Goal: Find specific page/section: Find specific page/section

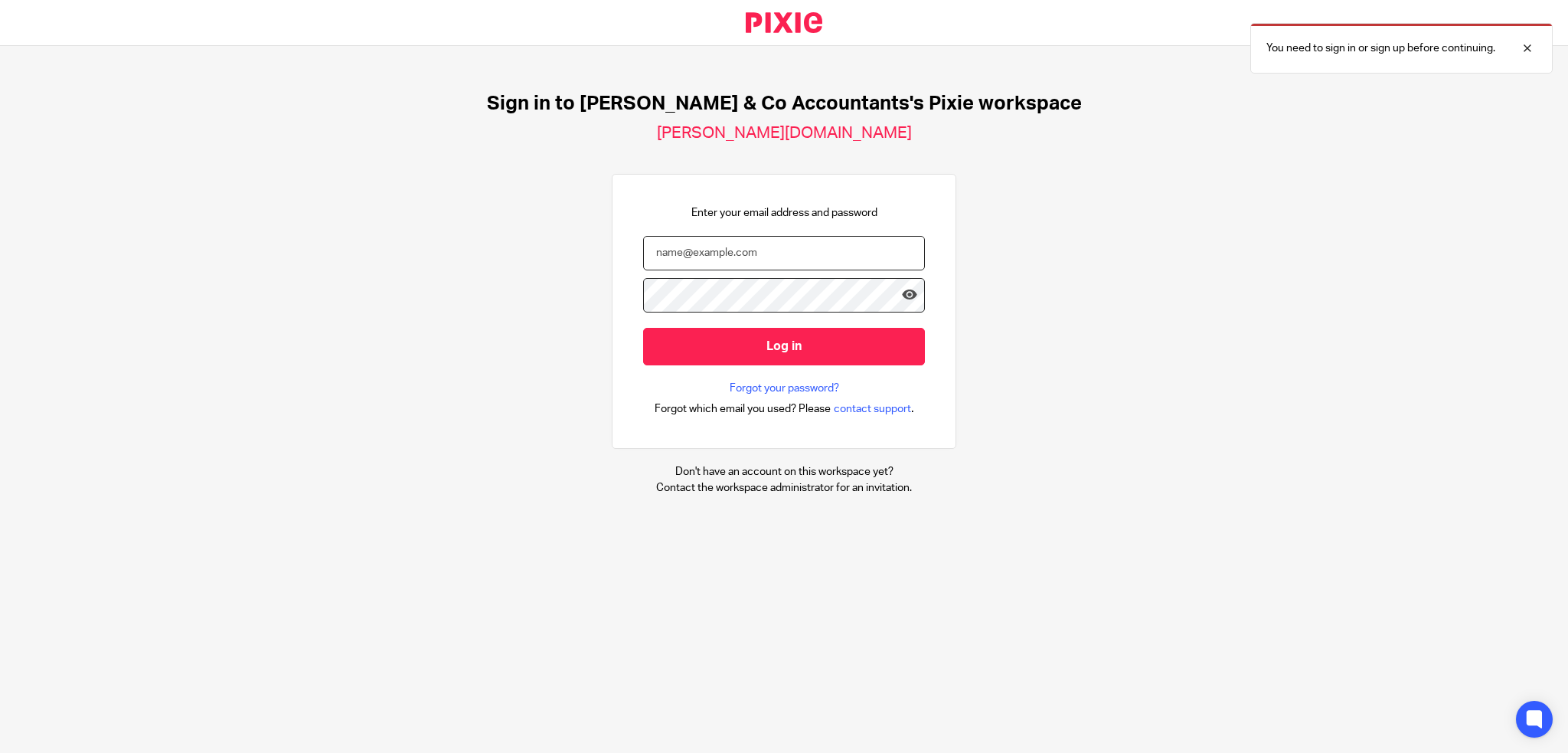
type input "[EMAIL_ADDRESS][DOMAIN_NAME]"
click at [902, 290] on icon at bounding box center [909, 295] width 16 height 16
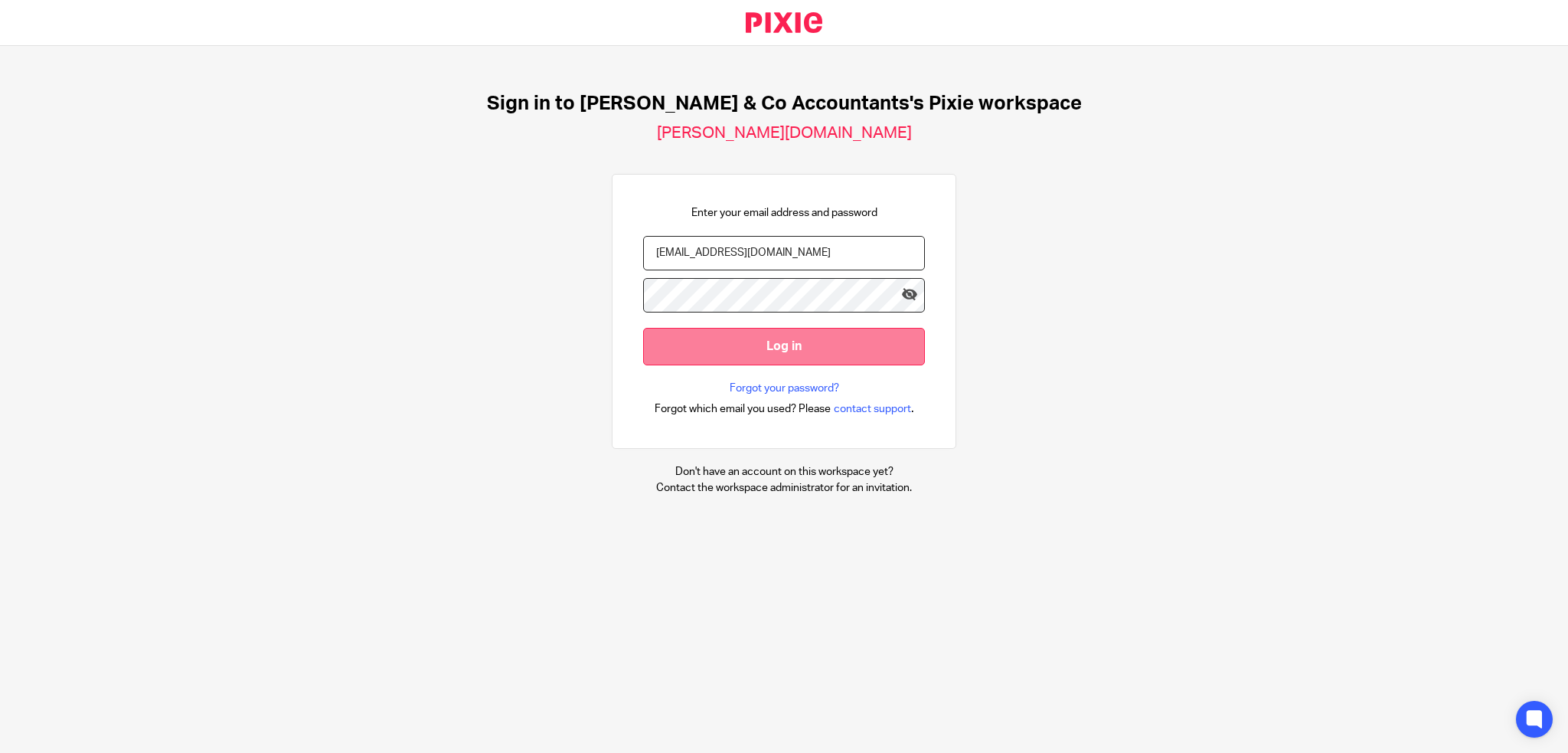
click at [771, 351] on input "Log in" at bounding box center [783, 347] width 281 height 38
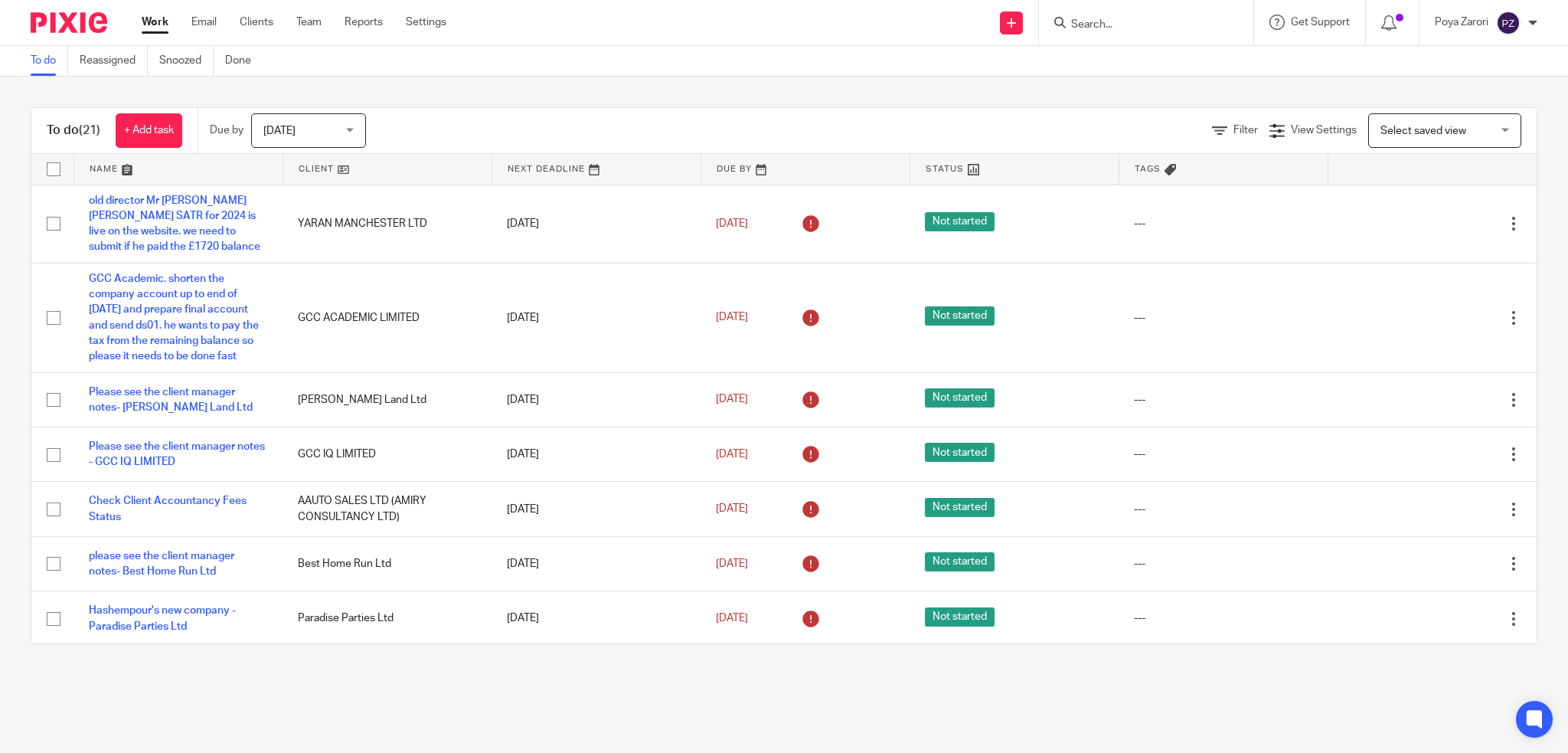
click at [1115, 32] on div at bounding box center [1145, 23] width 214 height 45
click at [1085, 35] on div at bounding box center [1145, 23] width 214 height 45
click at [1091, 20] on input "Search" at bounding box center [1138, 25] width 138 height 14
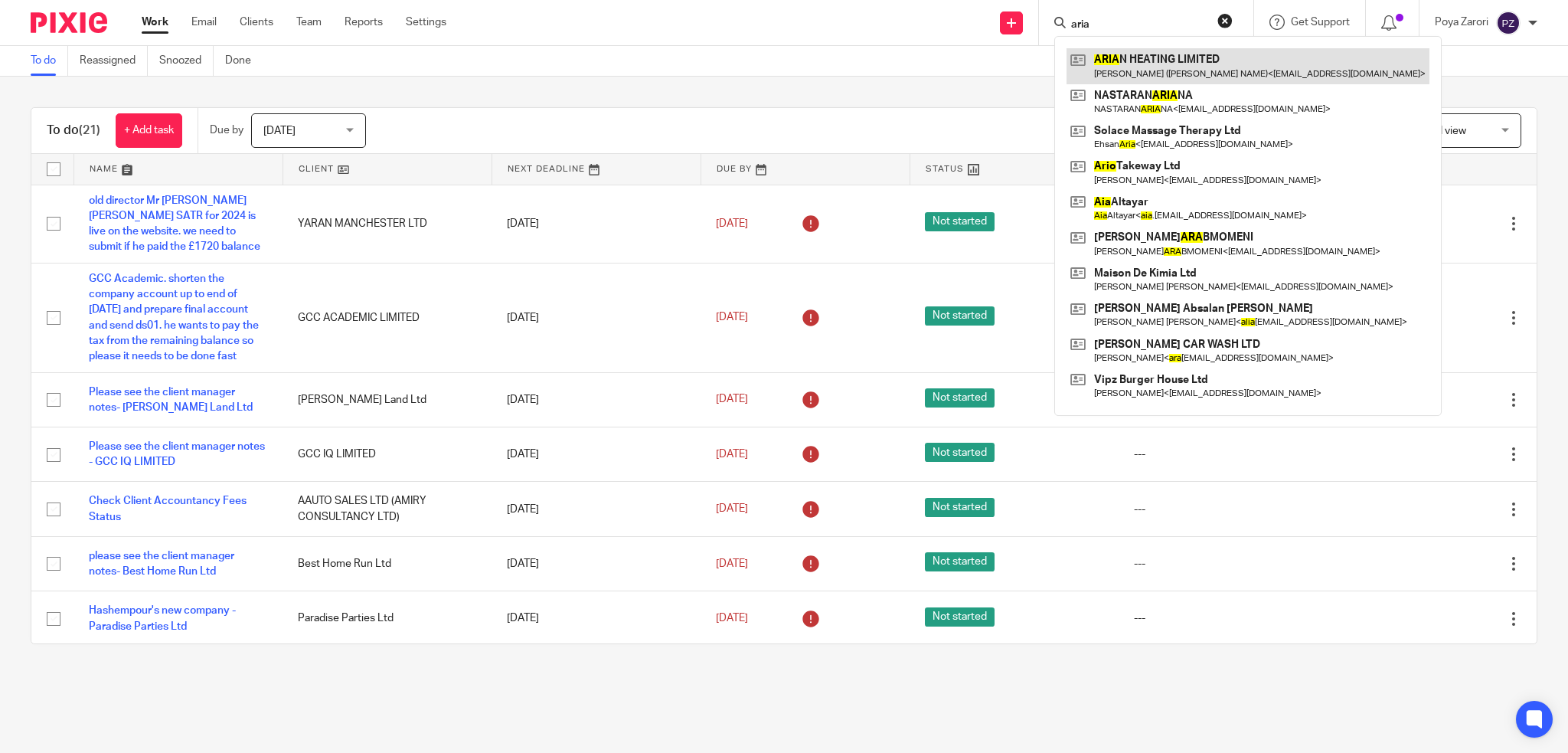
type input "aria"
click at [1138, 53] on link at bounding box center [1247, 66] width 363 height 35
